Goal: Transaction & Acquisition: Book appointment/travel/reservation

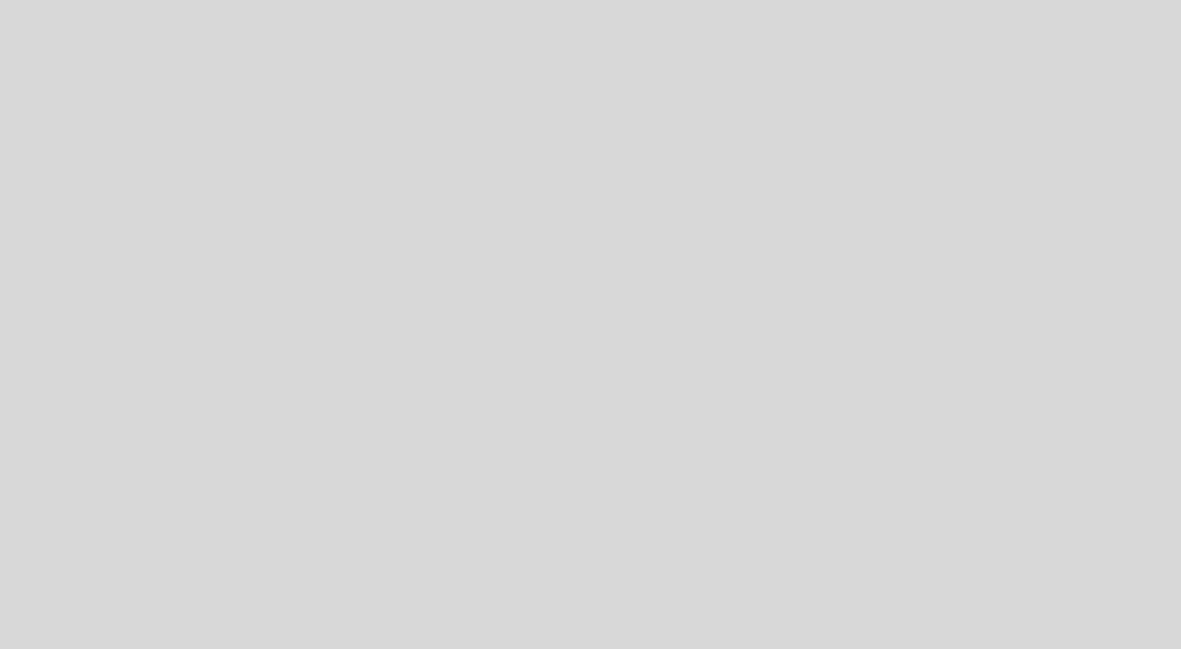
select select "es"
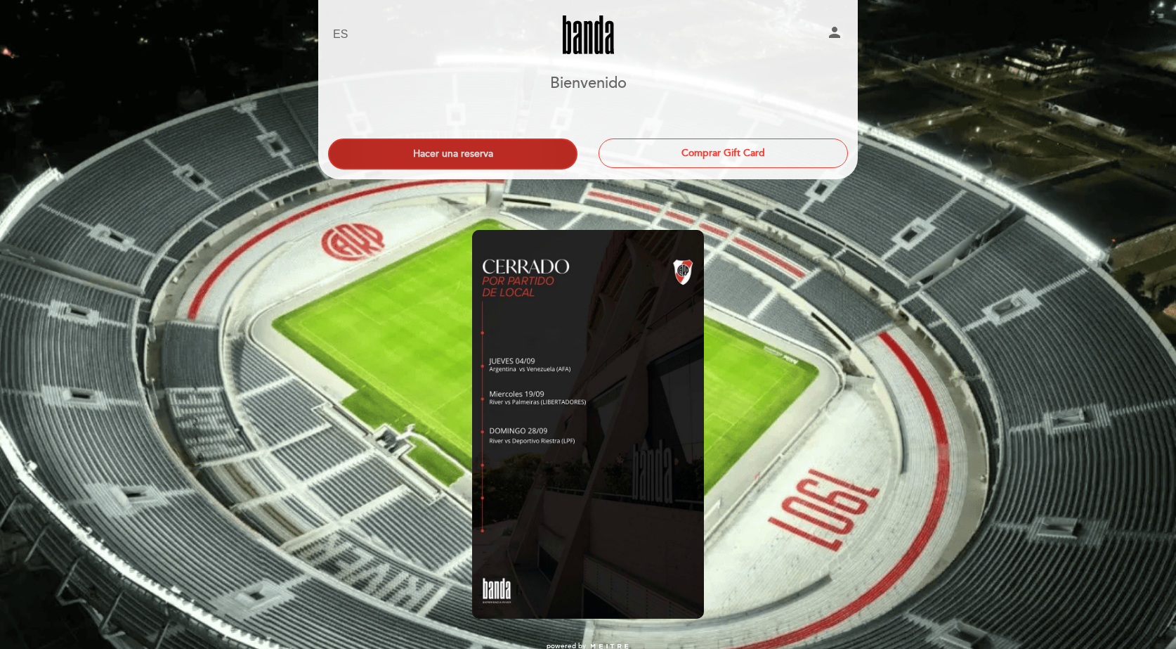
click at [516, 147] on button "Hacer una reserva" at bounding box center [452, 153] width 249 height 31
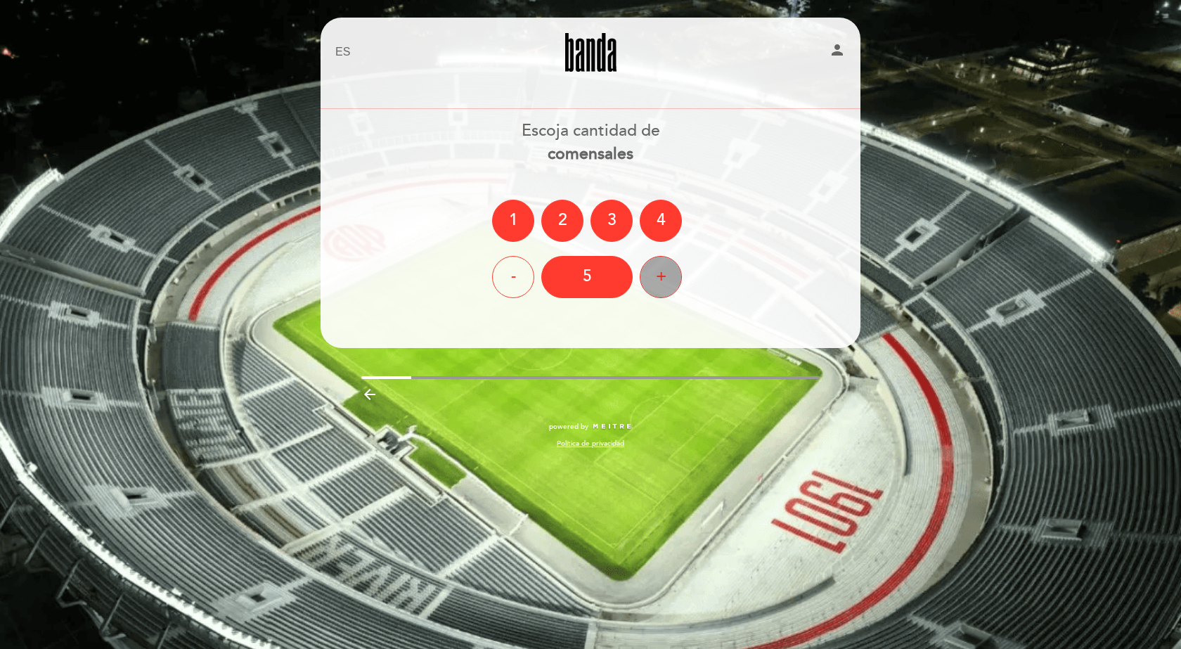
click at [658, 279] on div "+" at bounding box center [661, 277] width 42 height 42
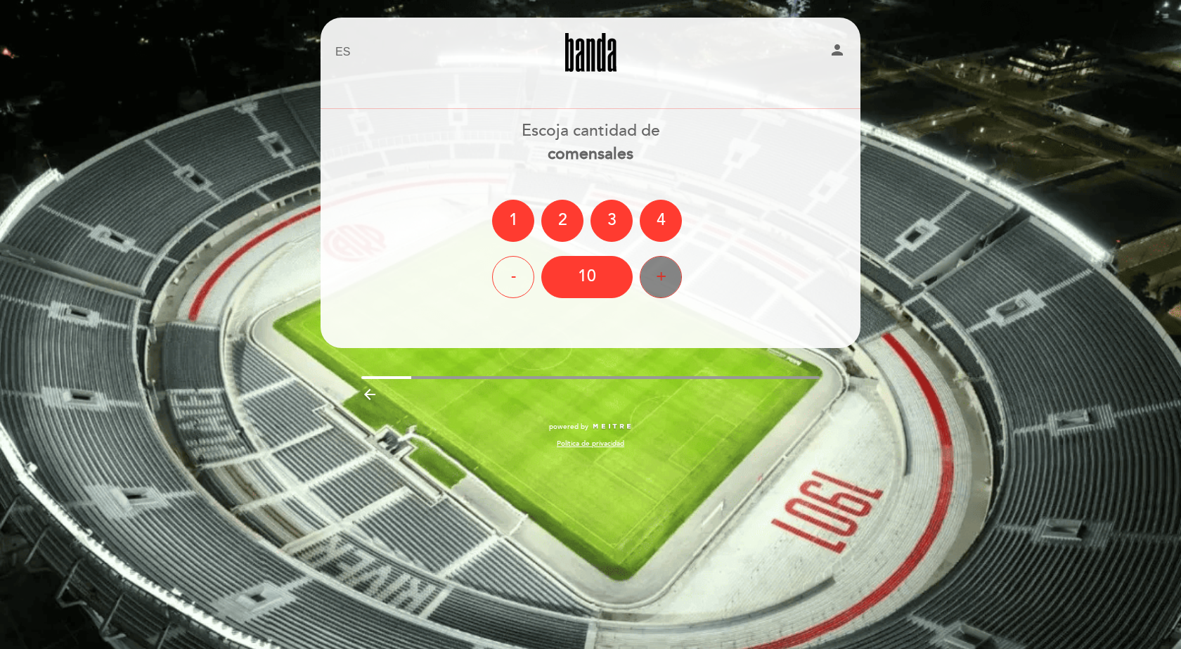
click at [658, 279] on div "+" at bounding box center [661, 277] width 42 height 42
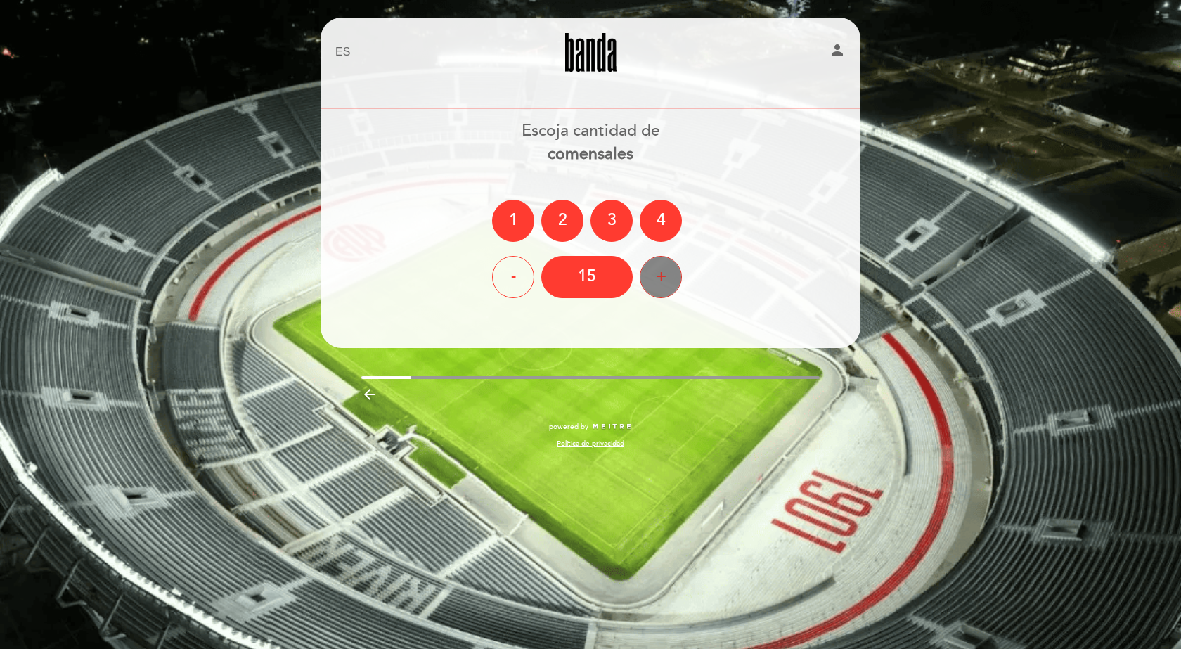
click at [658, 279] on div "+" at bounding box center [661, 277] width 42 height 42
click at [588, 281] on div "18" at bounding box center [586, 277] width 91 height 42
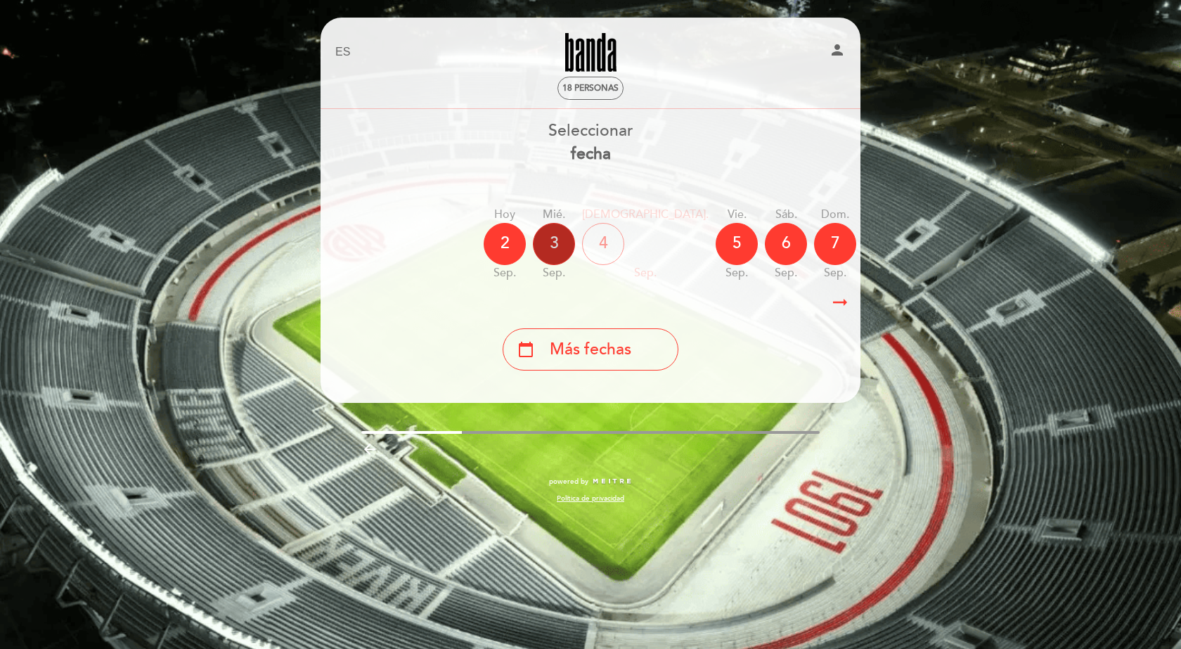
click at [559, 261] on div "3" at bounding box center [554, 244] width 42 height 42
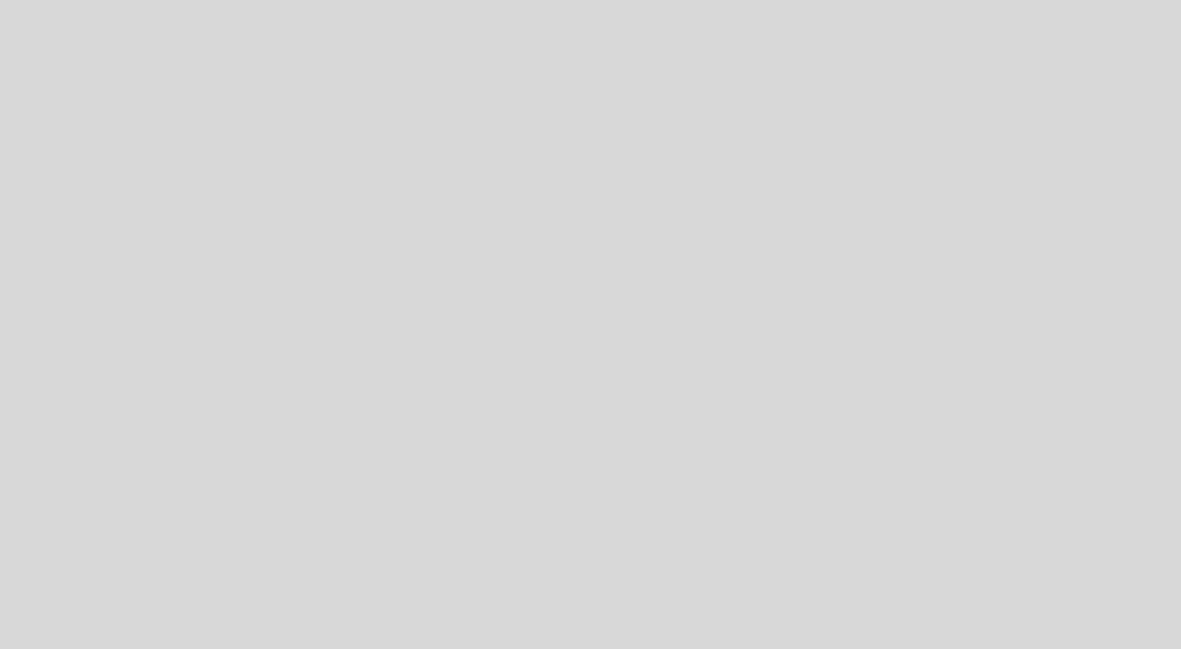
select select "es"
